Goal: Task Accomplishment & Management: Manage account settings

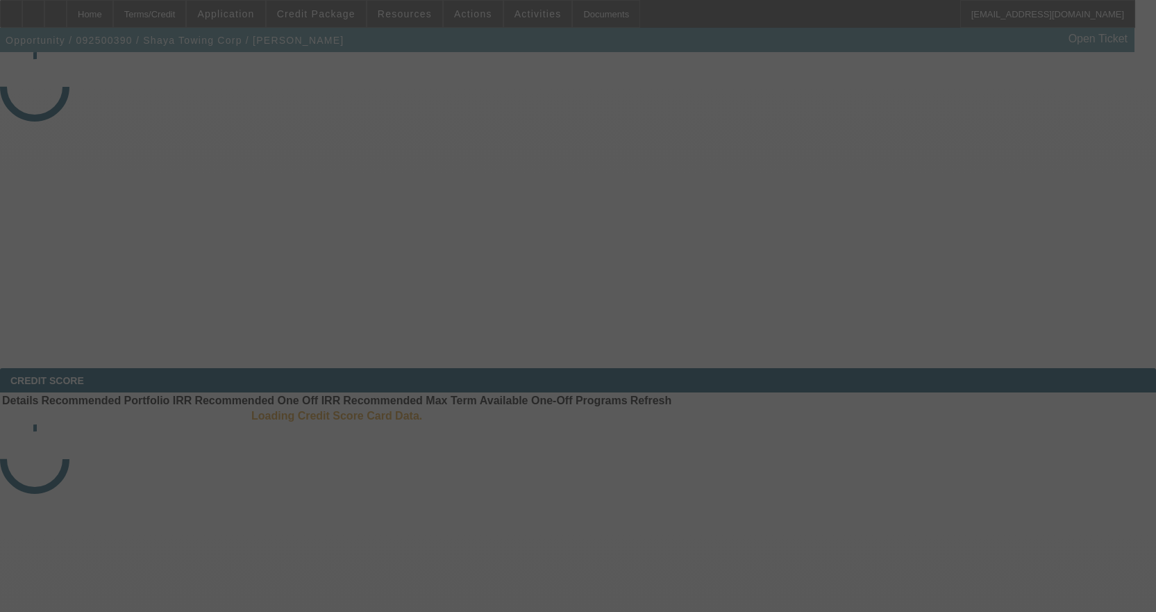
select select "3"
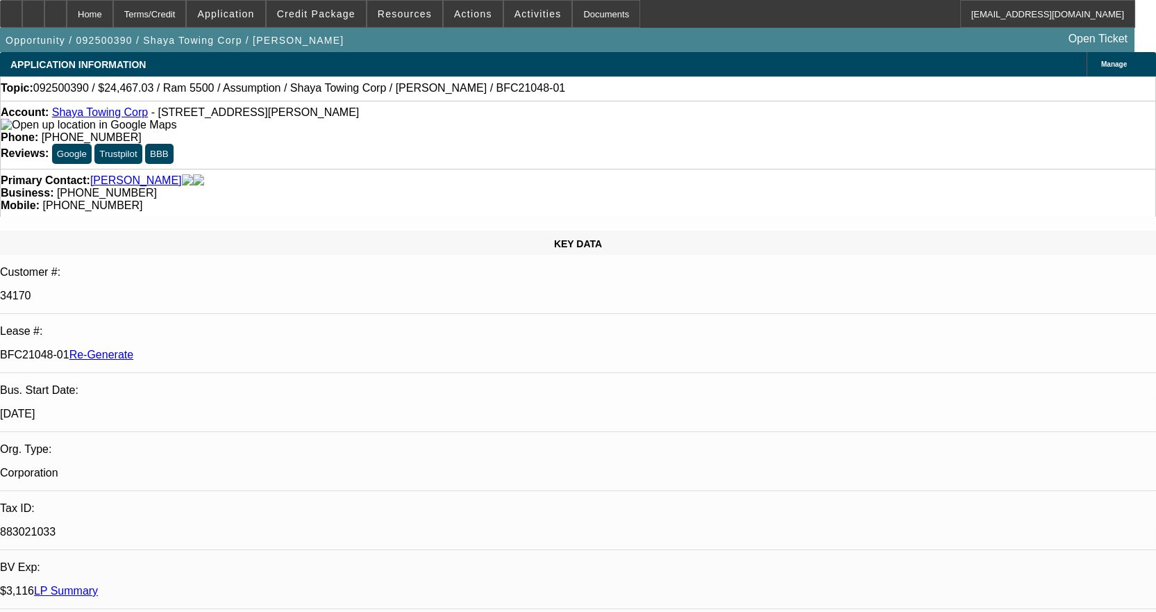
select select "0"
select select "2"
select select "0.1"
select select "2"
select select "4"
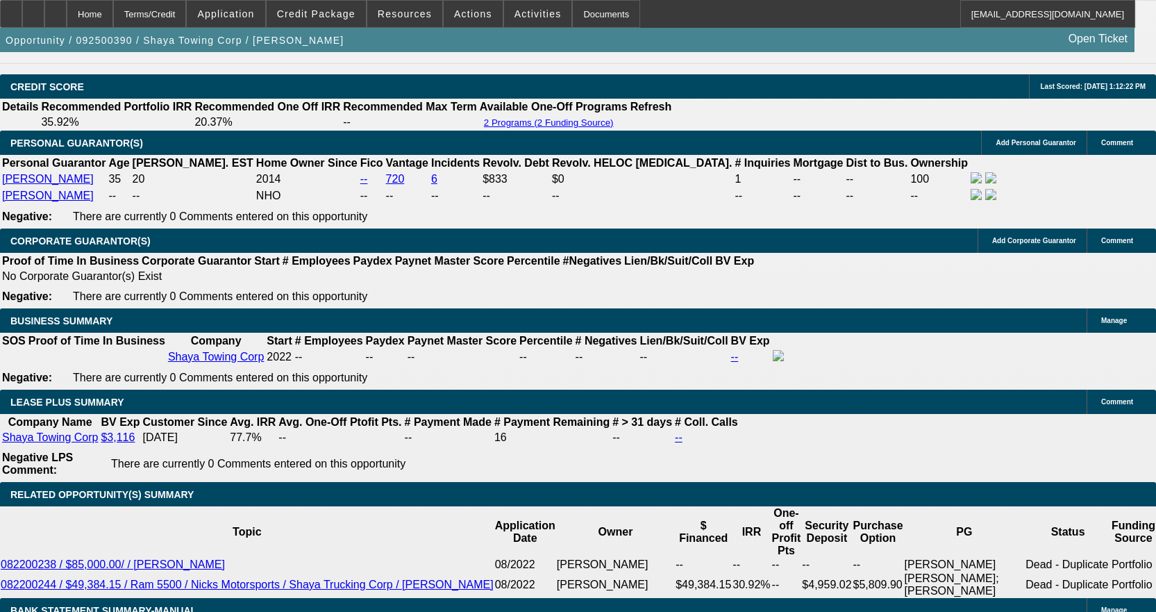
scroll to position [2114, 0]
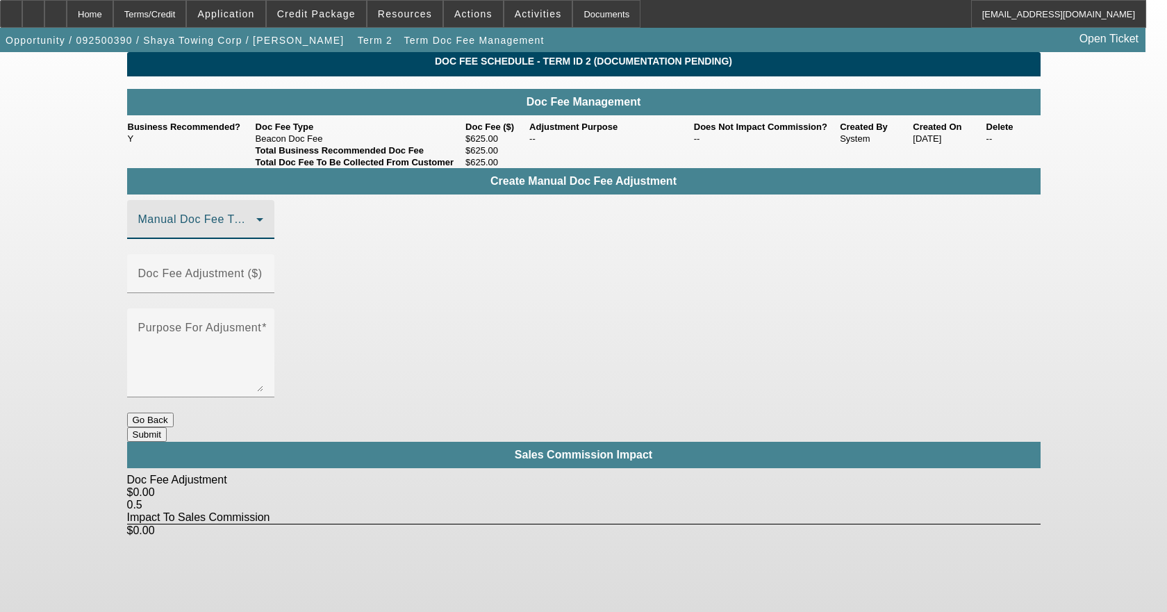
click at [268, 228] on icon at bounding box center [259, 219] width 17 height 17
drag, startPoint x: 251, startPoint y: 312, endPoint x: 314, endPoint y: 286, distance: 67.6
click at [251, 313] on mat-option "Beacon Doc Fee" at bounding box center [221, 309] width 186 height 33
click at [263, 268] on mat-label "Doc Fee Adjustment ($)" at bounding box center [200, 273] width 124 height 12
click at [263, 271] on input "Doc Fee Adjustment ($)" at bounding box center [200, 279] width 125 height 17
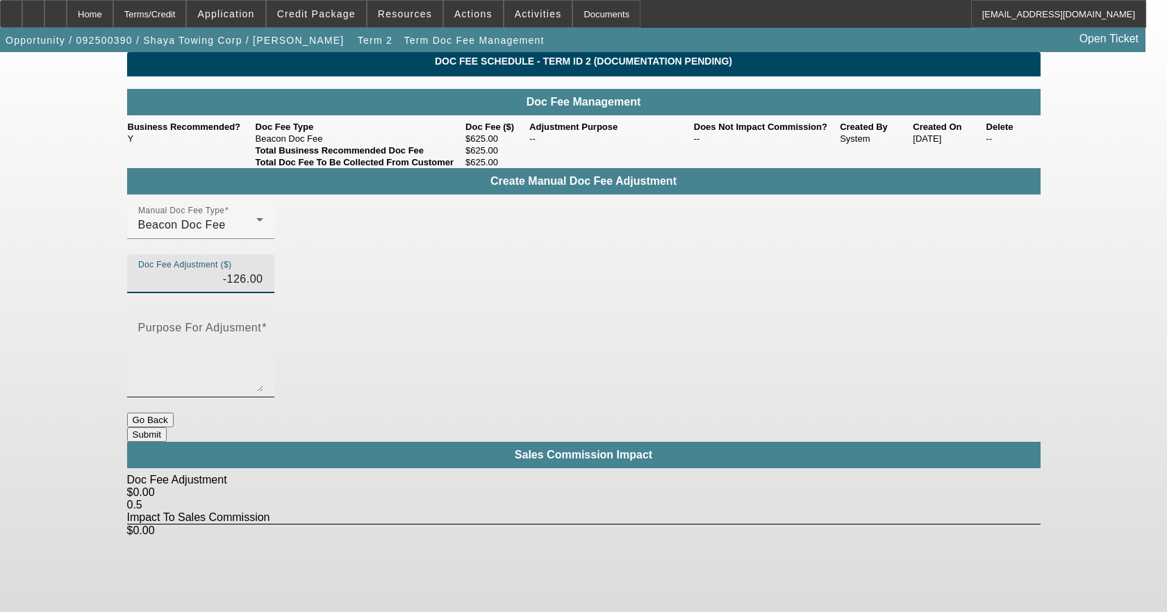
type input "($126.00)"
click at [263, 325] on textarea "Purpose For Adjusment" at bounding box center [200, 358] width 125 height 67
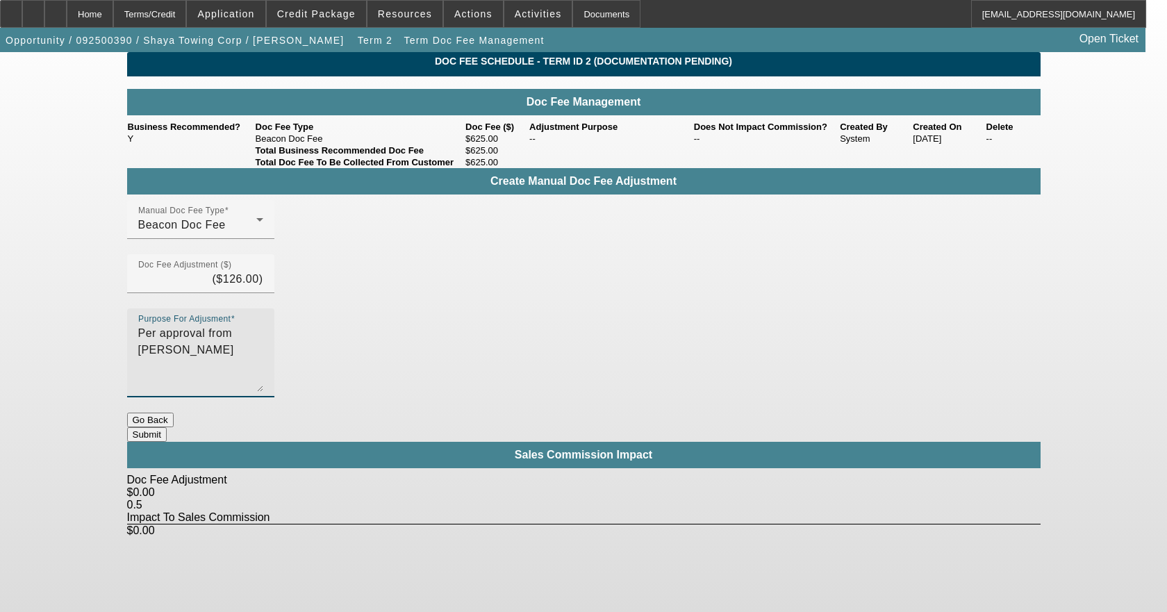
type textarea "Per approval from George"
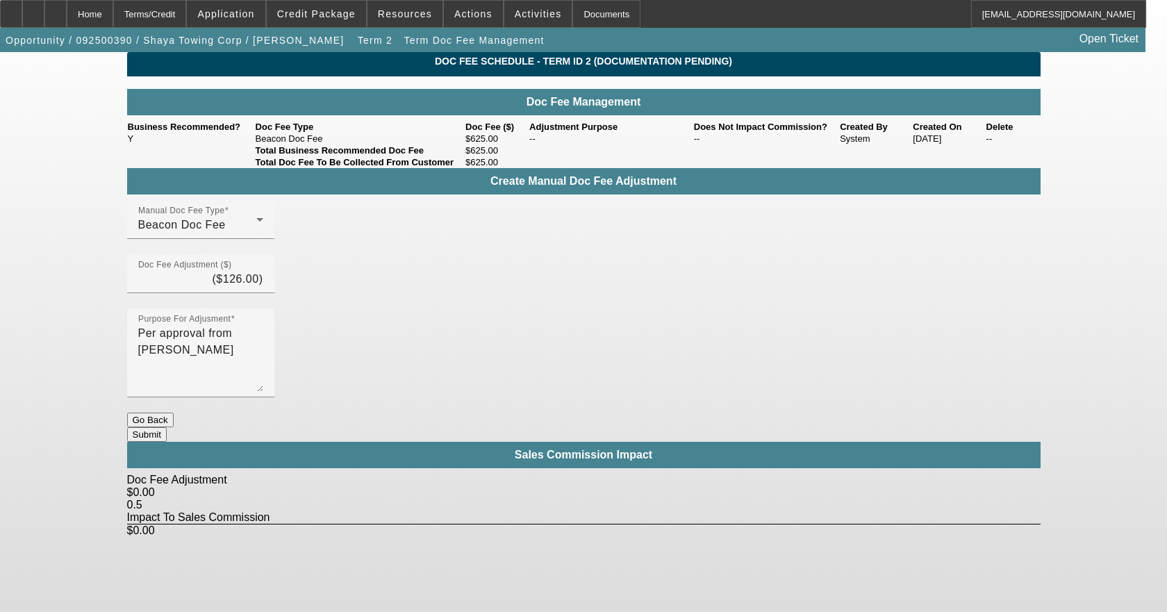
click at [167, 427] on button "Submit" at bounding box center [147, 434] width 40 height 15
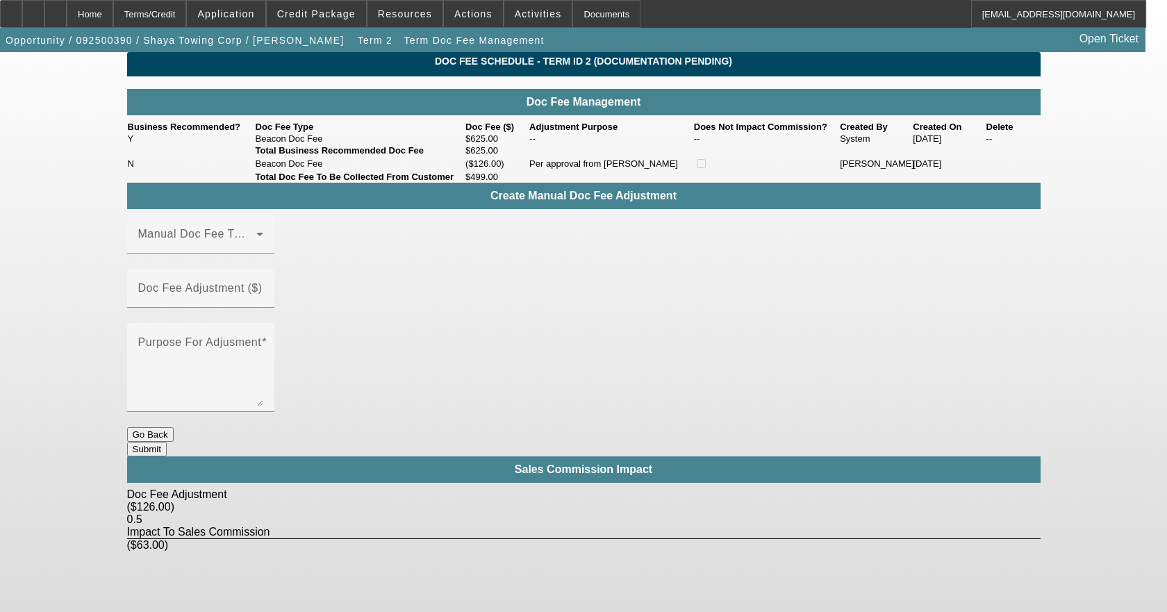
click at [174, 427] on button "Go Back" at bounding box center [150, 434] width 47 height 15
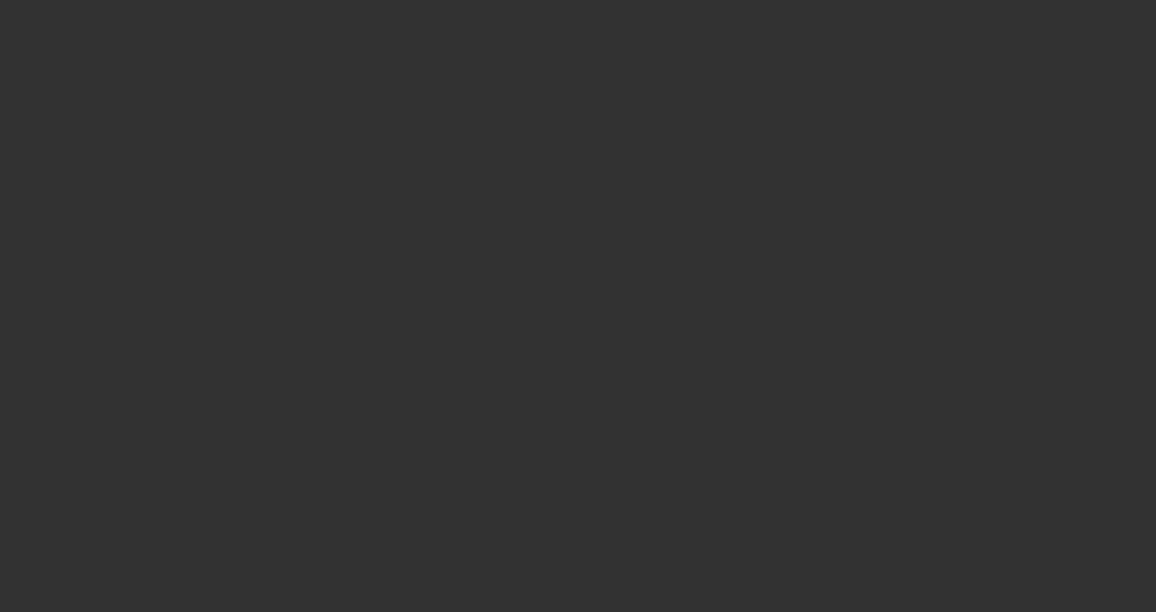
select select "3"
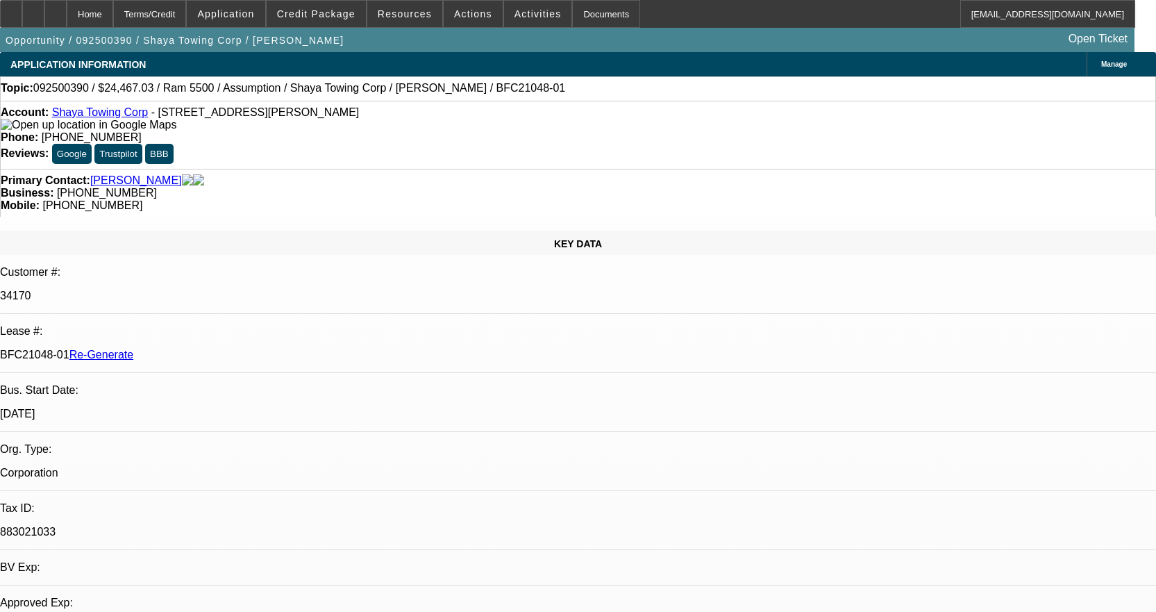
select select "0"
select select "2"
select select "0.1"
select select "4"
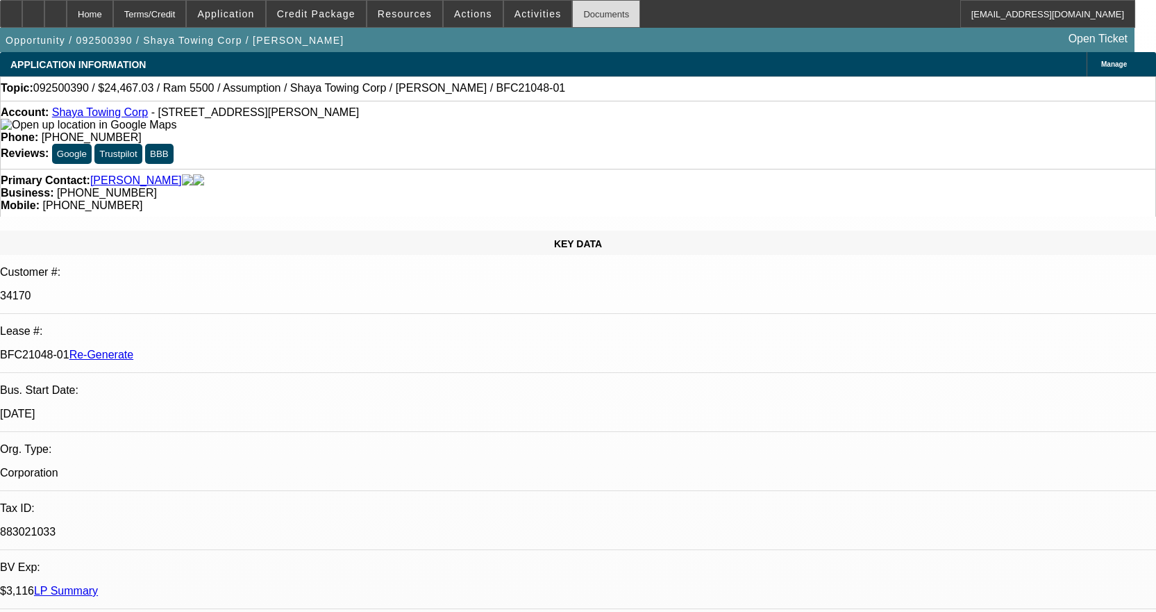
click at [572, 11] on div "Documents" at bounding box center [606, 14] width 68 height 28
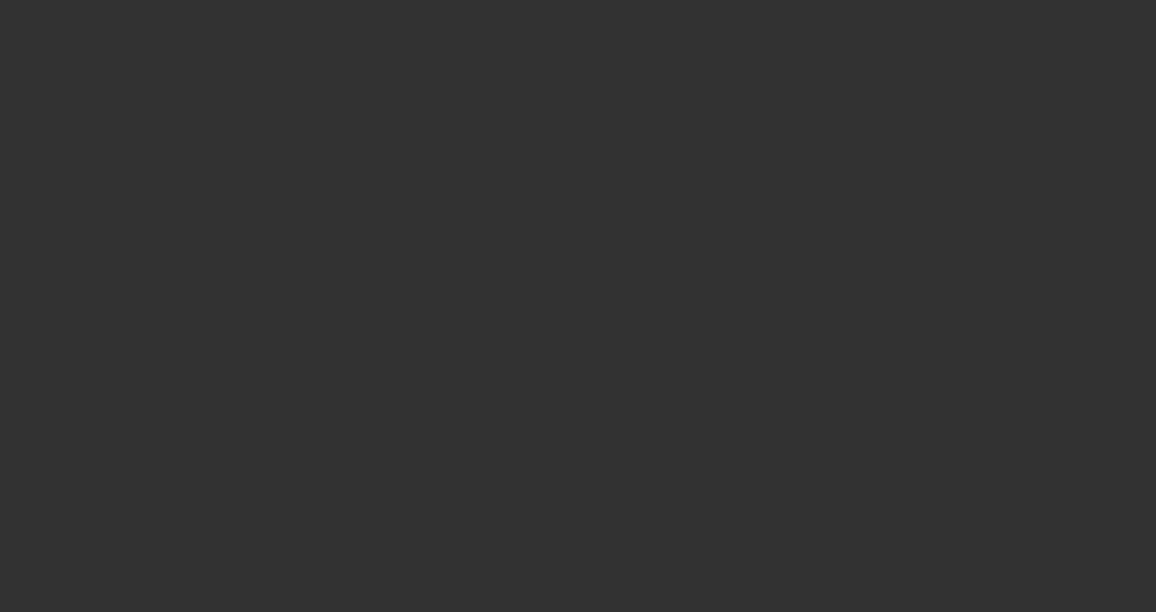
select select "3"
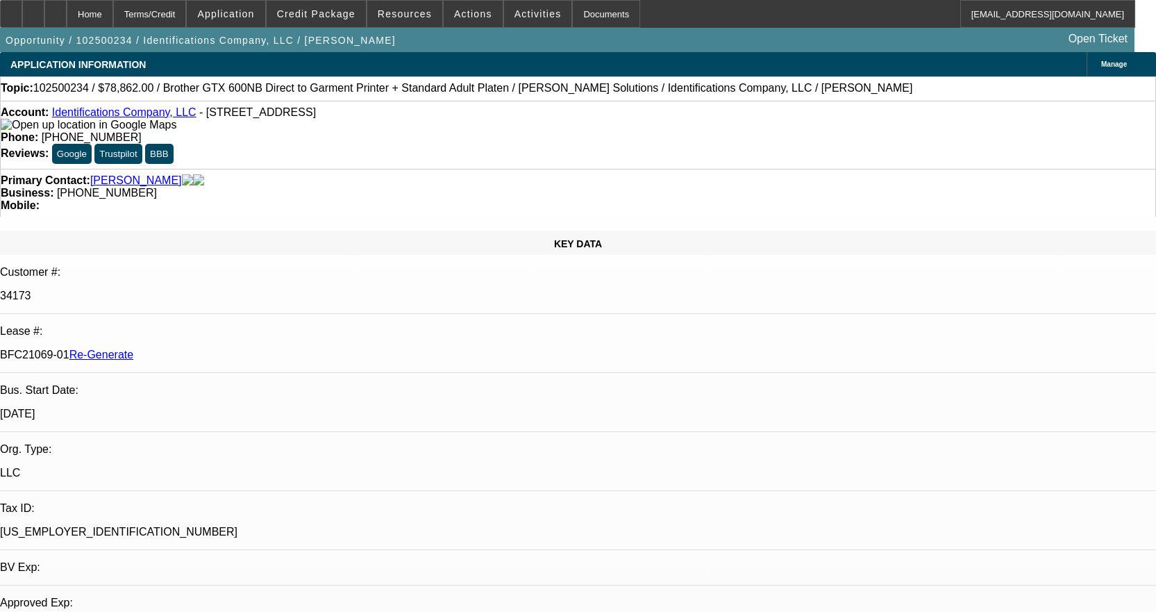
select select "0"
select select "6"
click at [22, 17] on div at bounding box center [11, 14] width 22 height 28
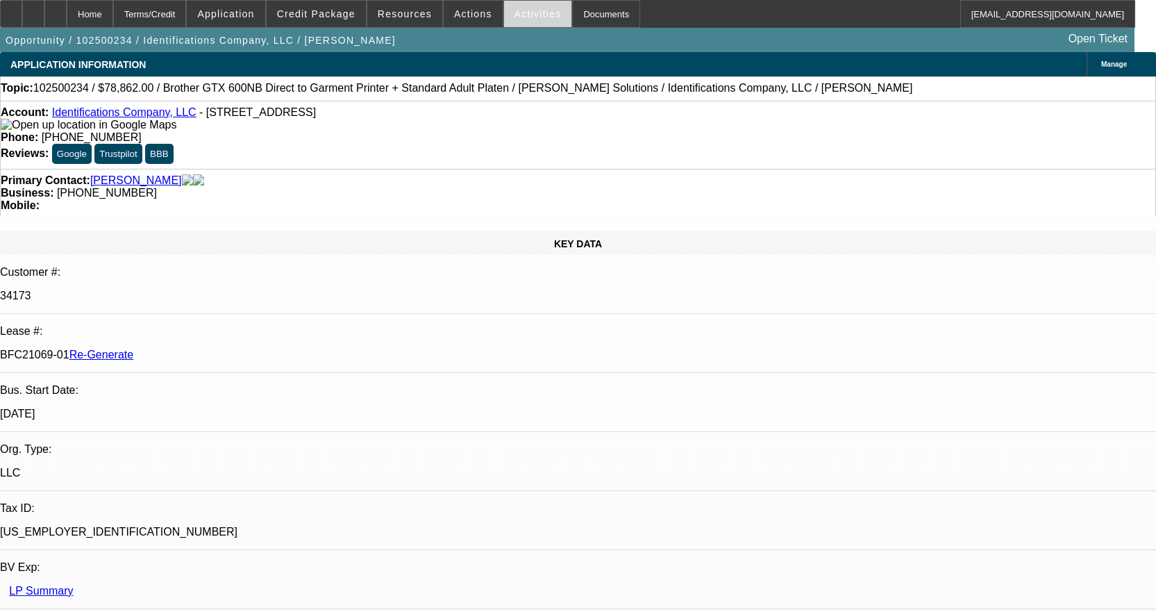
click at [529, 9] on span "Activities" at bounding box center [538, 13] width 47 height 11
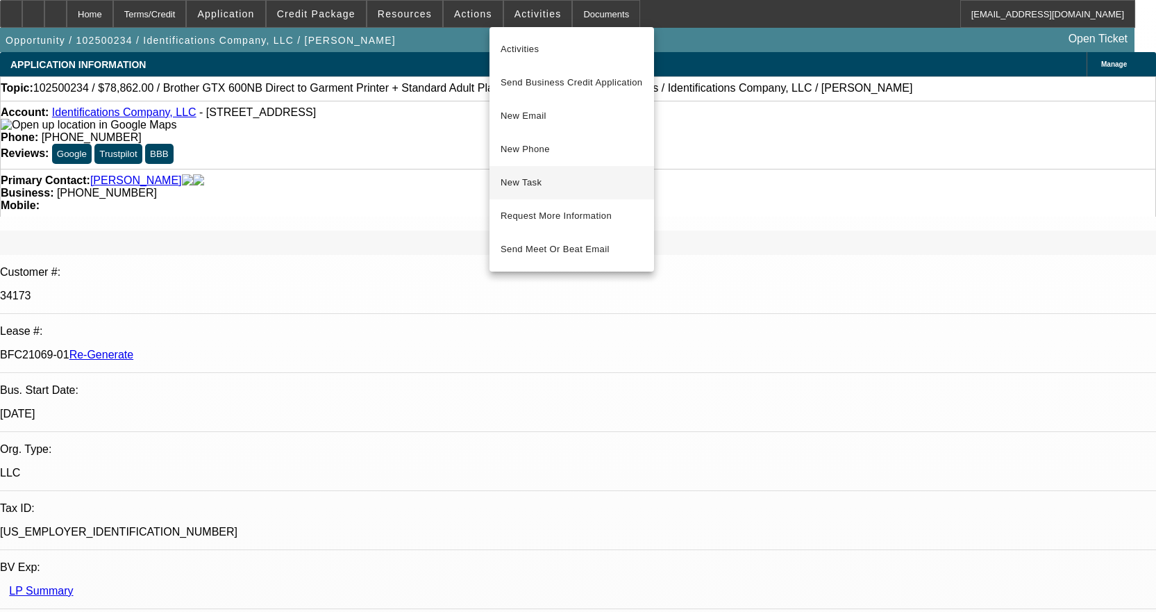
click at [556, 178] on span "New Task" at bounding box center [572, 182] width 142 height 17
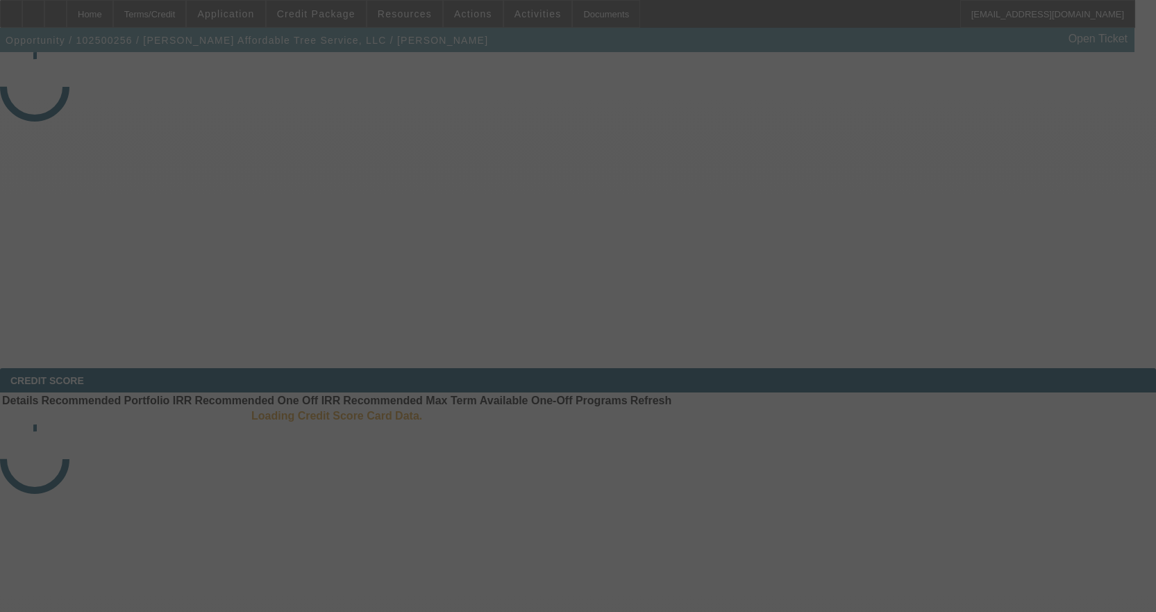
select select "3"
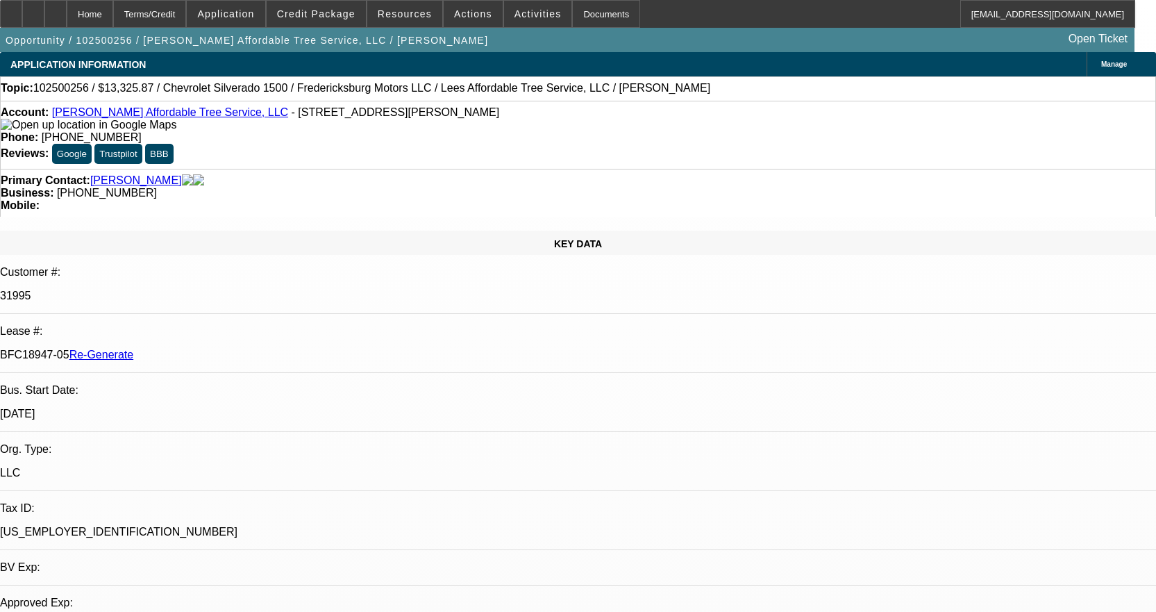
select select "0"
select select "3"
select select "0"
select select "6"
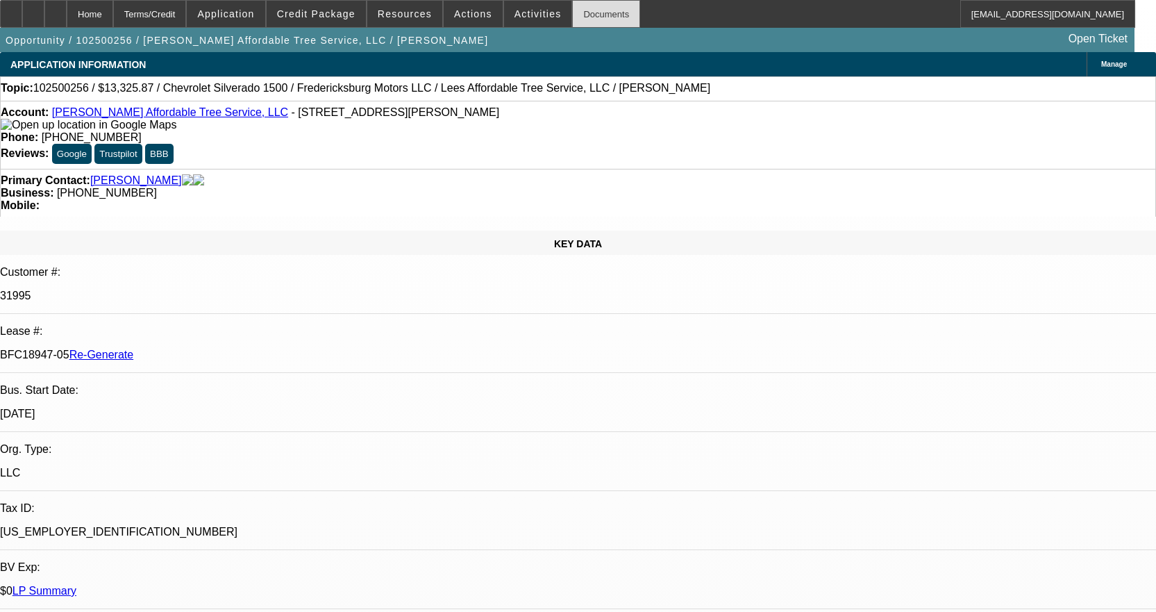
click at [572, 18] on div "Documents" at bounding box center [606, 14] width 68 height 28
click at [22, 3] on div at bounding box center [11, 14] width 22 height 28
